Goal: Transaction & Acquisition: Purchase product/service

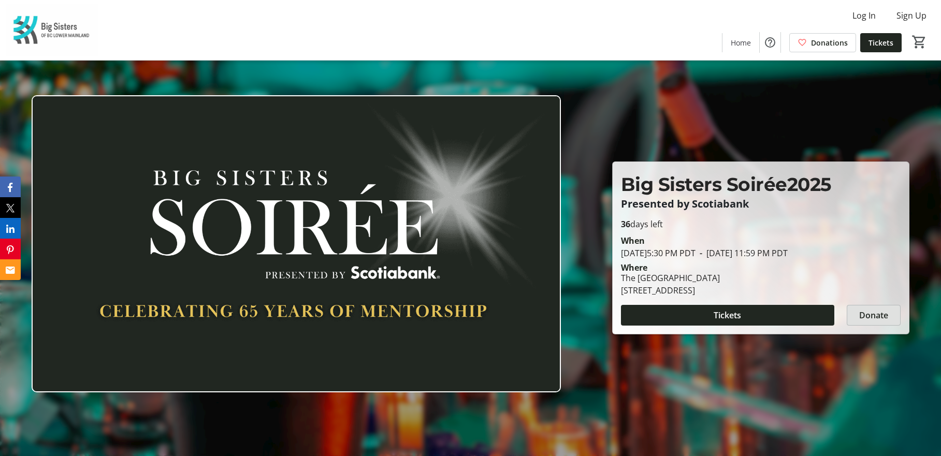
click at [876, 315] on span "Donate" at bounding box center [873, 315] width 29 height 12
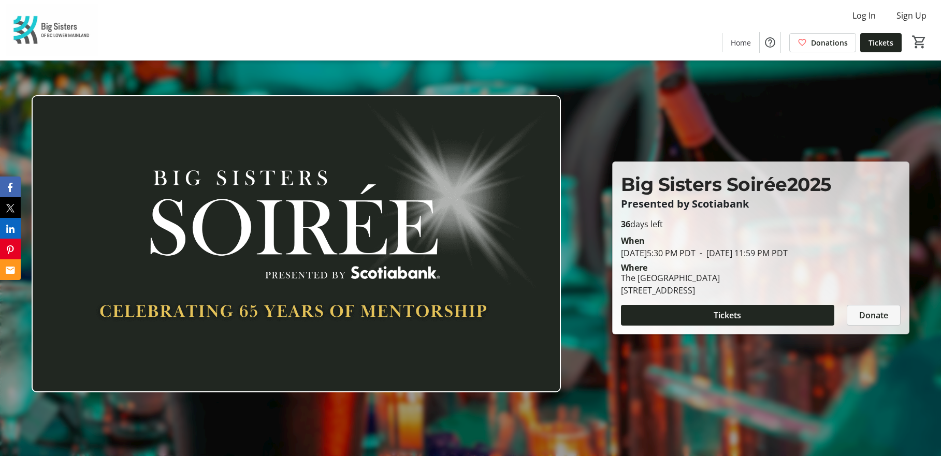
click at [862, 316] on span "Donate" at bounding box center [873, 315] width 29 height 12
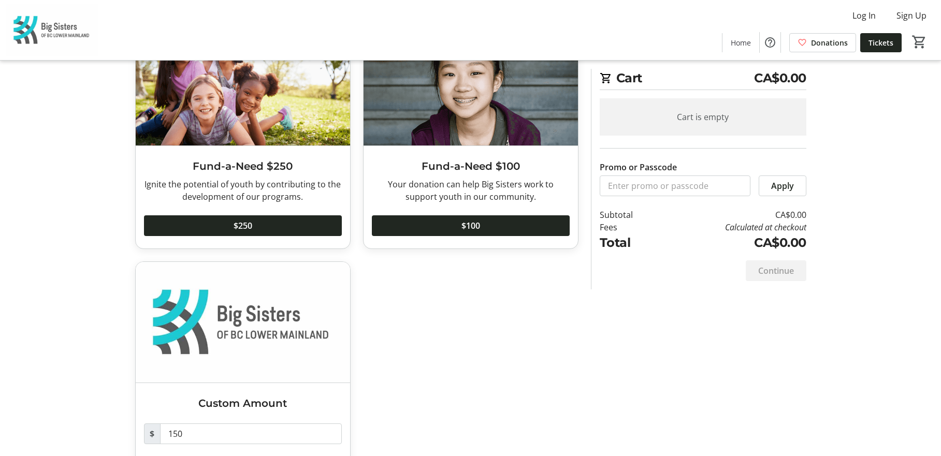
scroll to position [622, 0]
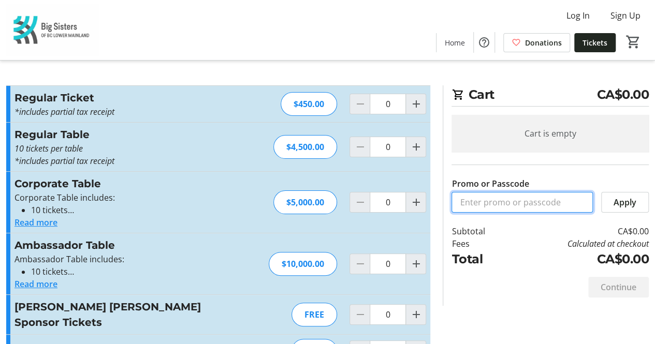
click at [509, 200] on input "Promo or Passcode" at bounding box center [522, 202] width 141 height 21
click at [492, 197] on input "Promo or Passcode" at bounding box center [522, 202] width 141 height 21
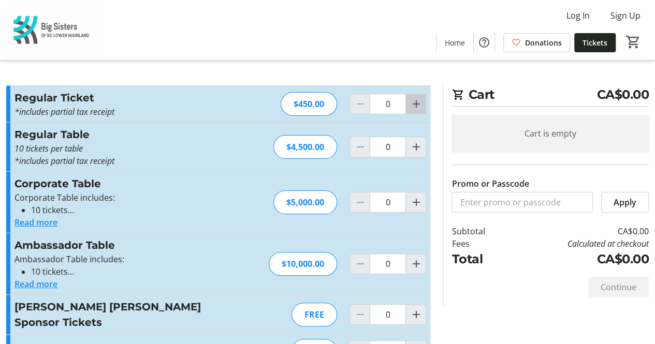
click at [417, 105] on mat-icon "Increment by one" at bounding box center [416, 104] width 12 height 12
type input "1"
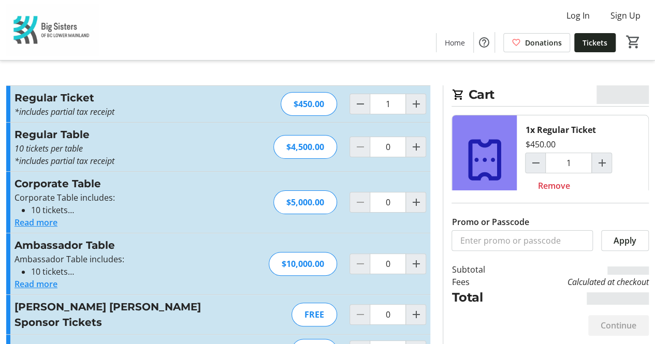
click at [488, 203] on div "Promo or Passcode Apply" at bounding box center [550, 221] width 197 height 61
click at [508, 236] on input "Promo or Passcode" at bounding box center [522, 241] width 141 height 21
paste input "Soiree_YWCA_Tickets"
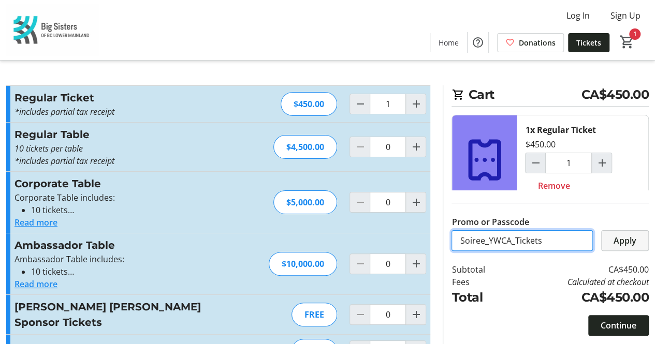
type input "Soiree_YWCA_Tickets"
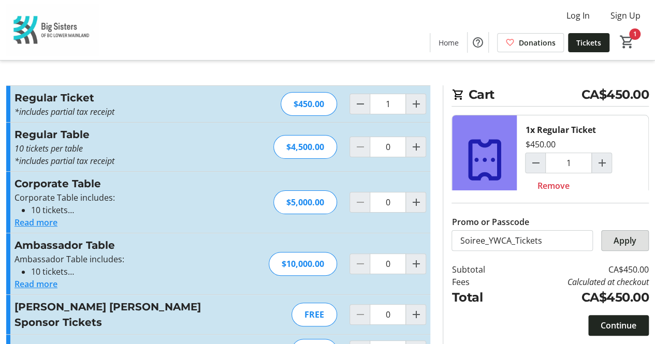
click at [623, 239] on span "Apply" at bounding box center [625, 241] width 23 height 12
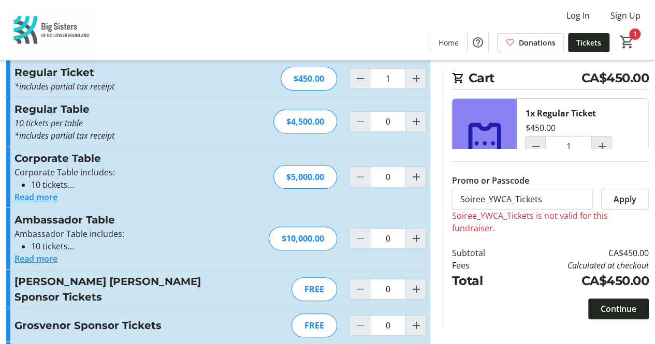
scroll to position [58, 0]
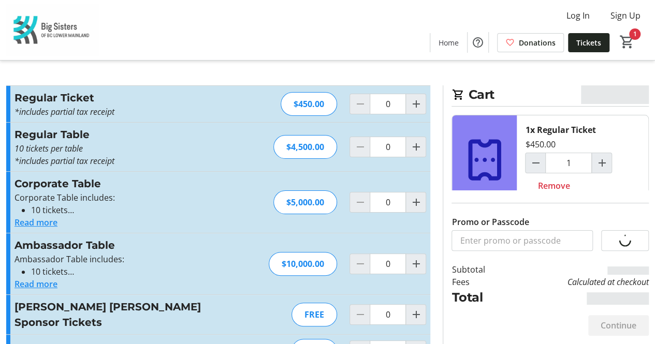
type input "1"
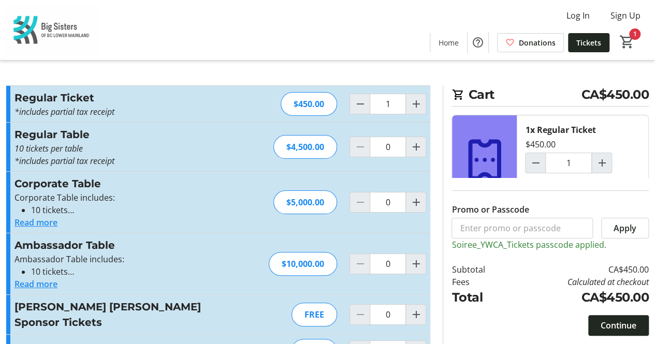
scroll to position [90, 0]
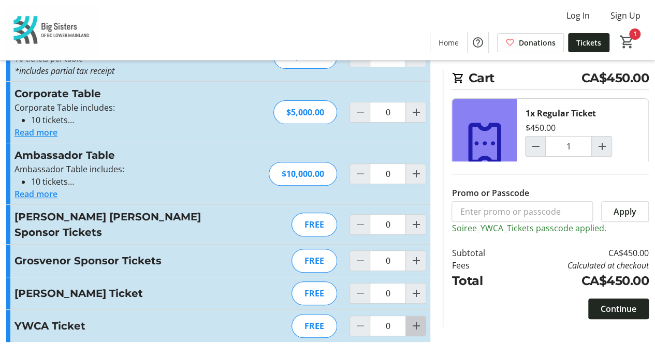
click at [415, 320] on mat-icon "Increment by one" at bounding box center [416, 326] width 12 height 12
type input "1"
click at [415, 317] on div at bounding box center [416, 326] width 21 height 21
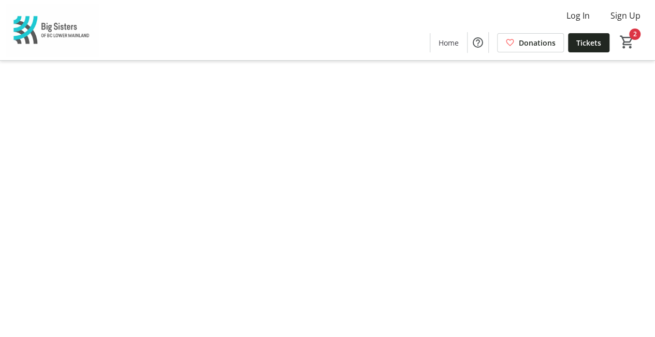
type input "1"
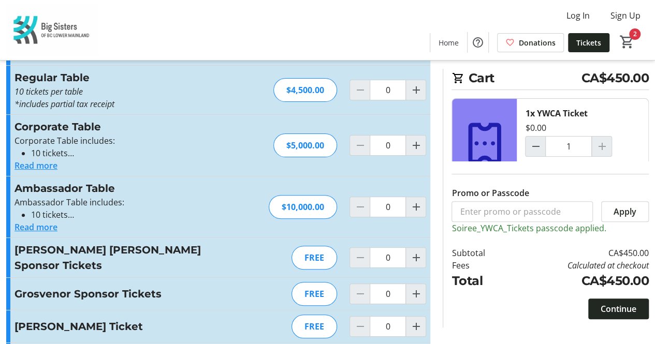
scroll to position [90, 0]
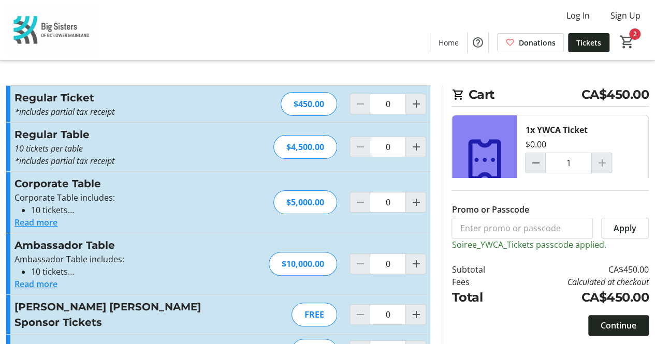
type input "1"
